Goal: Transaction & Acquisition: Purchase product/service

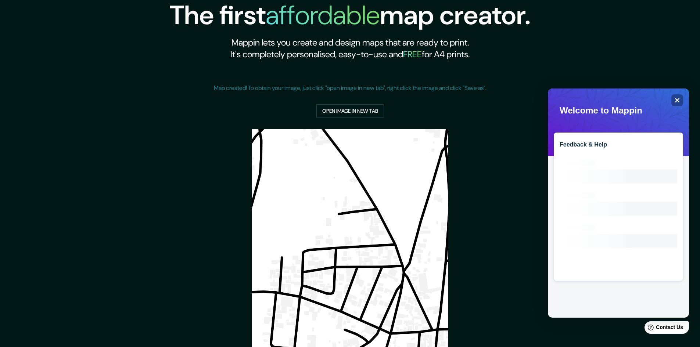
drag, startPoint x: 680, startPoint y: 98, endPoint x: 673, endPoint y: 98, distance: 7.0
click at [680, 91] on div "Welcome to Mappin Close Feedback & Help Loading interface..." at bounding box center [618, 91] width 135 height 0
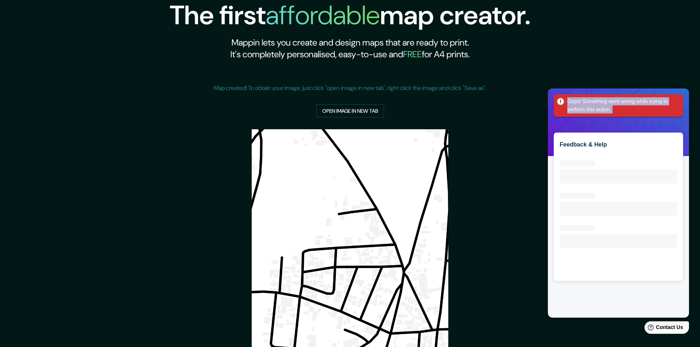
click at [682, 92] on div "Oops! Something went wrong while trying to perform this action." at bounding box center [618, 103] width 129 height 25
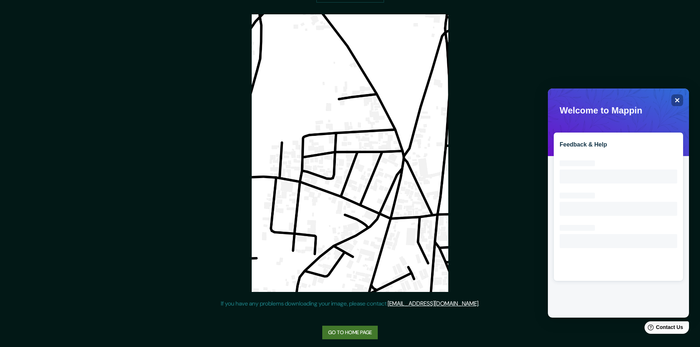
scroll to position [119, 0]
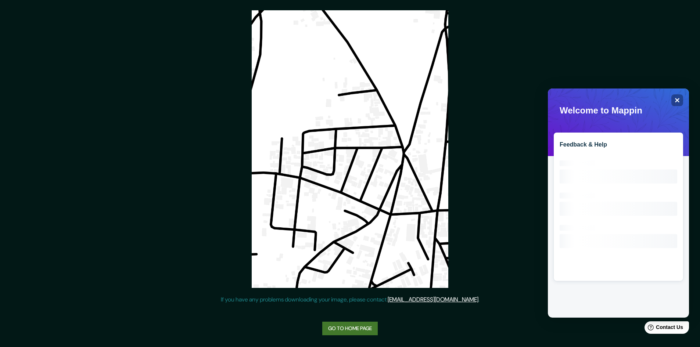
click at [352, 331] on link "Go to home page" at bounding box center [349, 329] width 55 height 14
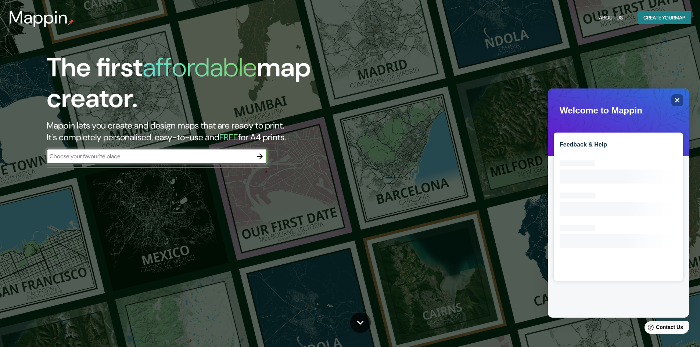
click at [174, 158] on input "text" at bounding box center [150, 156] width 206 height 8
type input "zacatlan puebla"
click at [259, 158] on icon "button" at bounding box center [259, 156] width 9 height 9
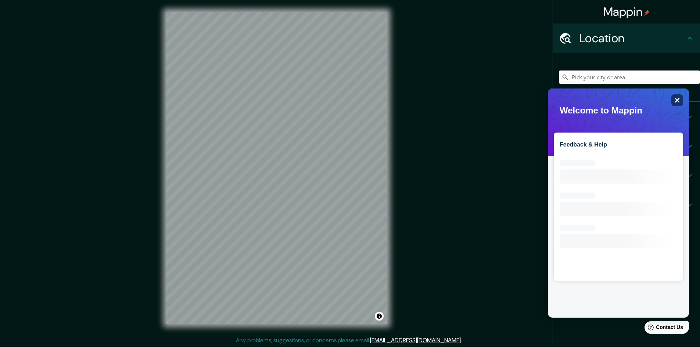
click at [679, 100] on icon "Close" at bounding box center [677, 100] width 6 height 6
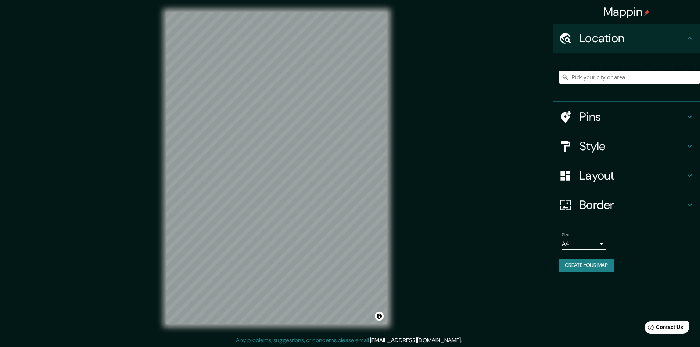
click at [632, 76] on input "Pick your city or area" at bounding box center [629, 77] width 141 height 13
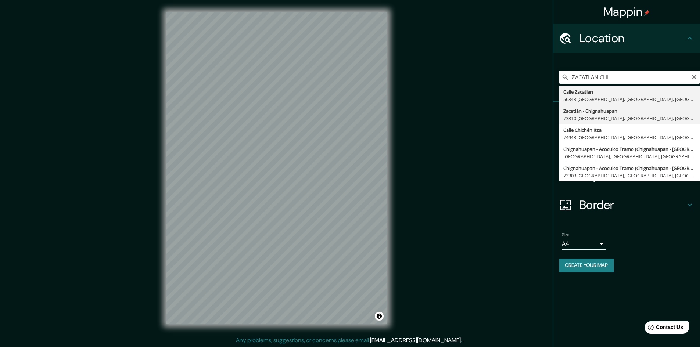
type input "Zacatlán - Chignahuapan, 73310 [GEOGRAPHIC_DATA], [GEOGRAPHIC_DATA], [GEOGRAPHI…"
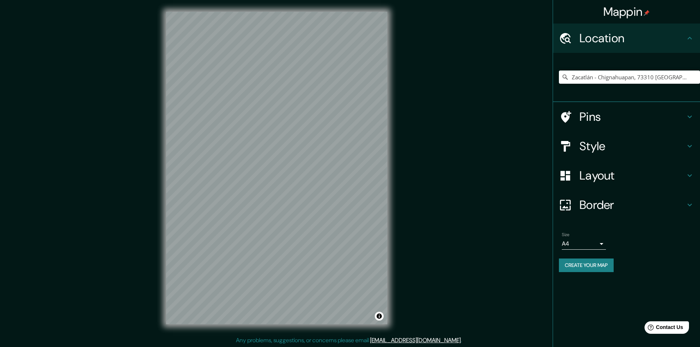
drag, startPoint x: 584, startPoint y: 264, endPoint x: 582, endPoint y: 260, distance: 4.3
click at [585, 262] on button "Create your map" at bounding box center [586, 266] width 55 height 14
